Goal: Complete application form: Complete application form

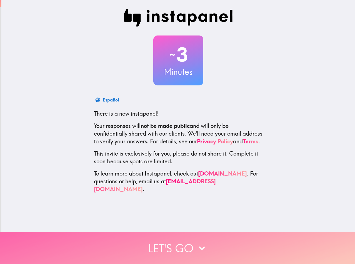
click at [190, 240] on button "Let's go" at bounding box center [177, 248] width 355 height 32
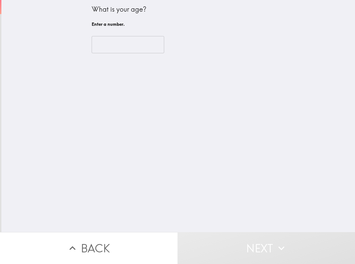
click at [109, 33] on div "​" at bounding box center [178, 44] width 173 height 31
click at [108, 41] on input "number" at bounding box center [128, 44] width 72 height 17
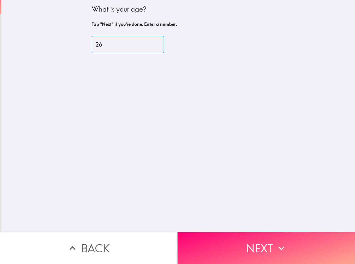
type input "26"
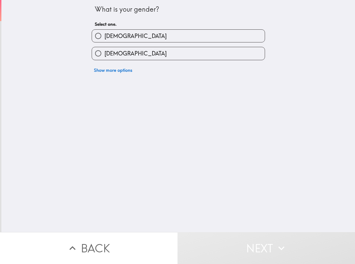
click at [140, 37] on label "[DEMOGRAPHIC_DATA]" at bounding box center [178, 36] width 173 height 12
click at [104, 37] on input "[DEMOGRAPHIC_DATA]" at bounding box center [98, 36] width 12 height 12
radio input "true"
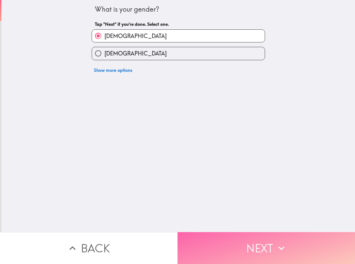
click at [247, 238] on button "Next" at bounding box center [265, 248] width 177 height 32
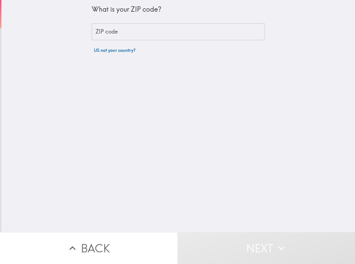
click at [116, 32] on input "ZIP code" at bounding box center [178, 31] width 173 height 17
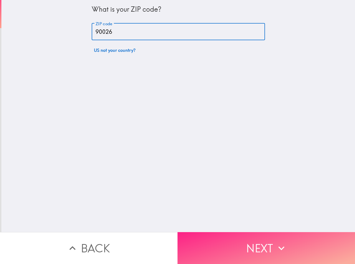
type input "90026"
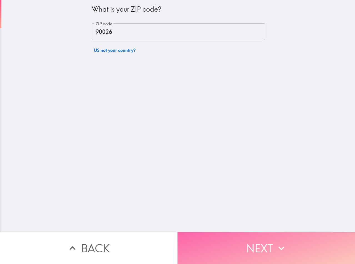
click at [222, 242] on button "Next" at bounding box center [265, 248] width 177 height 32
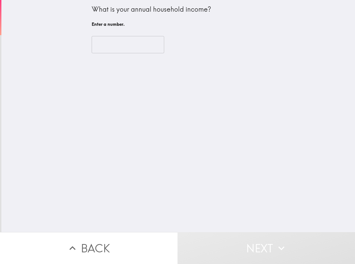
click at [108, 49] on input "number" at bounding box center [128, 44] width 72 height 17
type input "6"
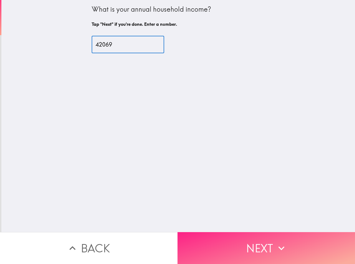
type input "42069"
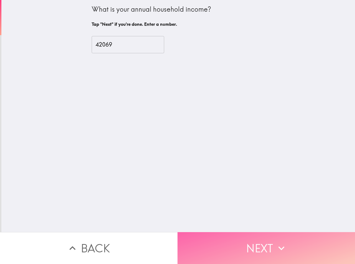
click at [266, 242] on button "Next" at bounding box center [265, 248] width 177 height 32
